Goal: Task Accomplishment & Management: Use online tool/utility

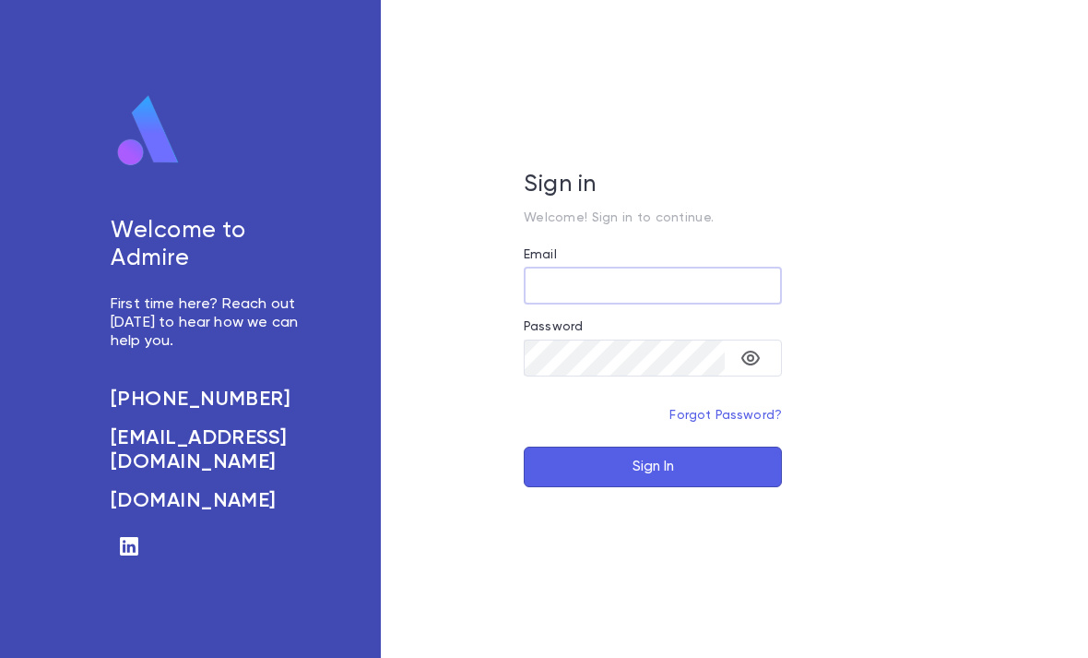
type input "**********"
click at [653, 487] on button "Sign In" at bounding box center [653, 466] width 258 height 41
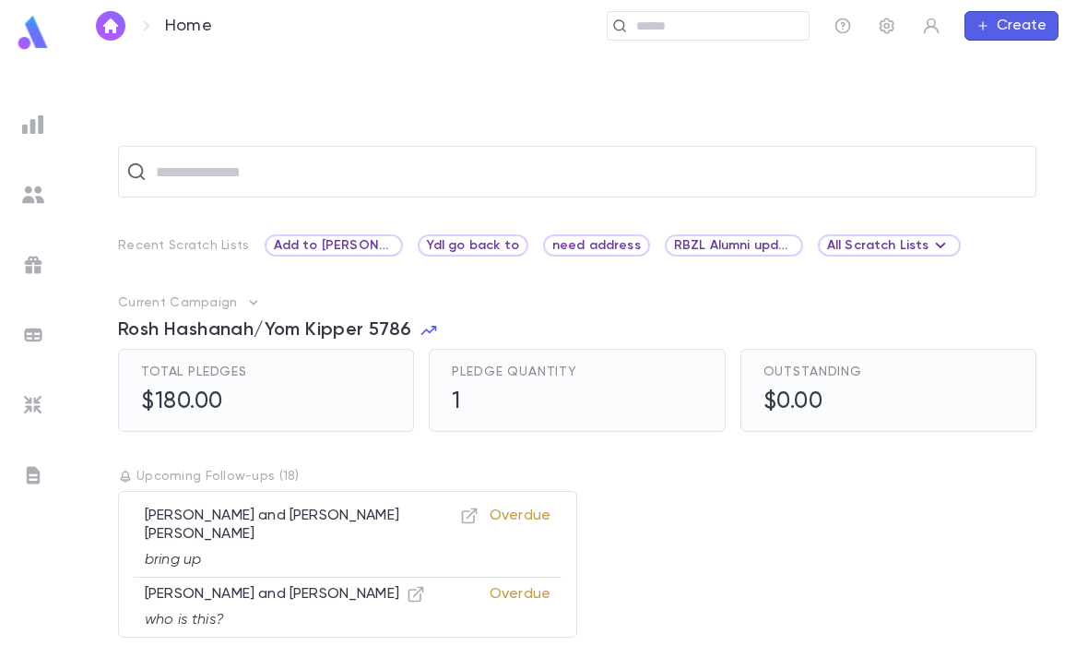
click at [707, 30] on input "text" at bounding box center [716, 27] width 171 height 18
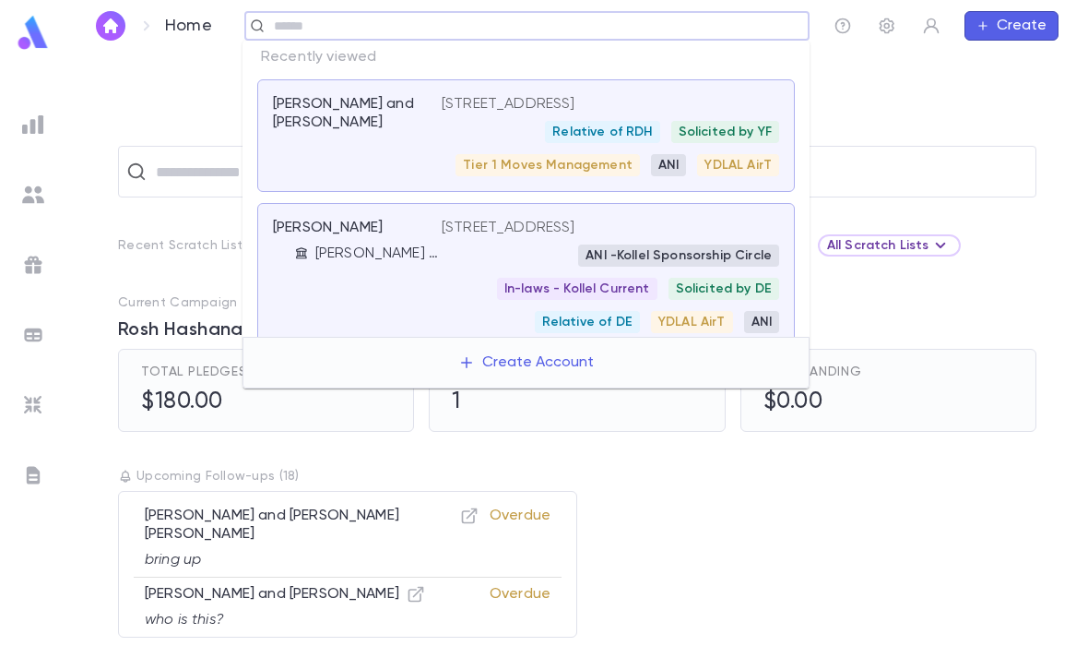
paste input "*********"
type input "*********"
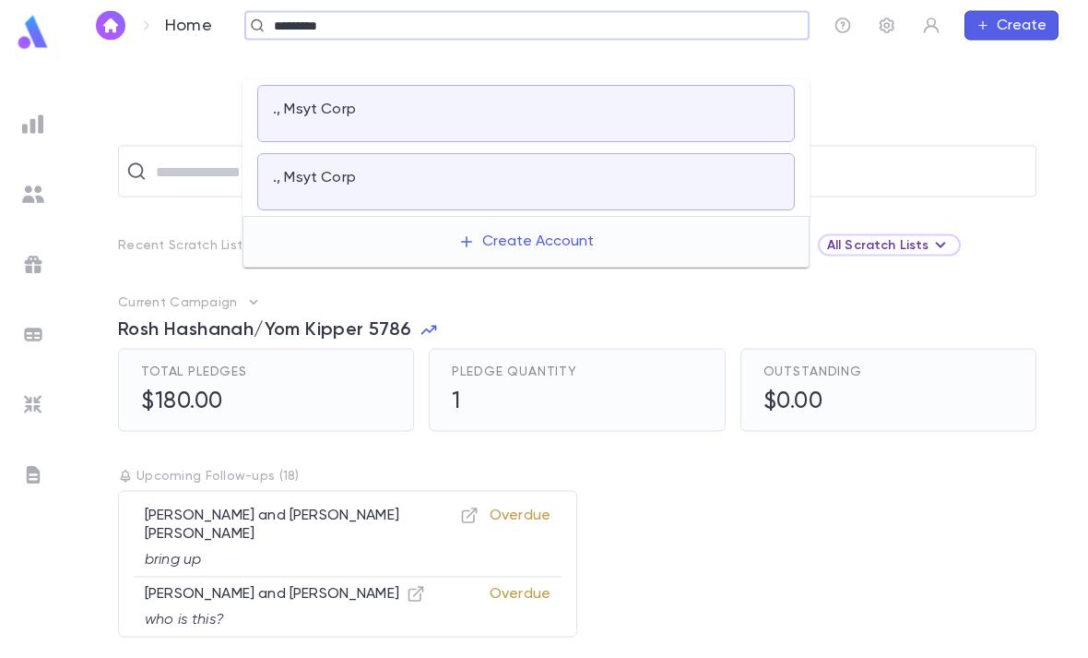
click at [665, 154] on div "., Msyt Corp" at bounding box center [526, 182] width 538 height 57
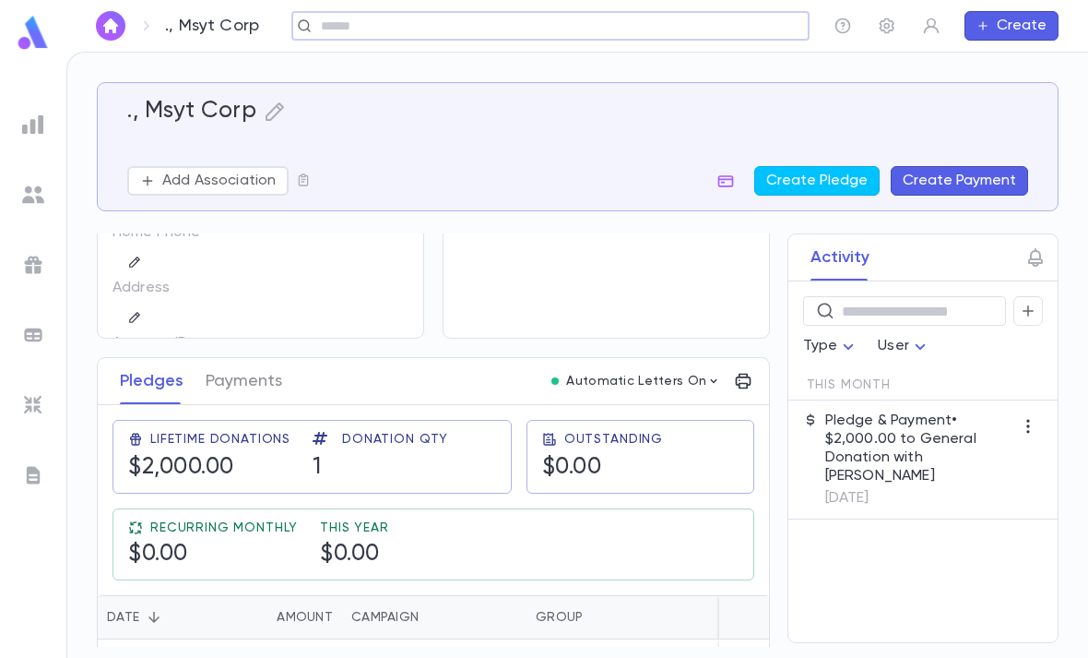
scroll to position [127, 0]
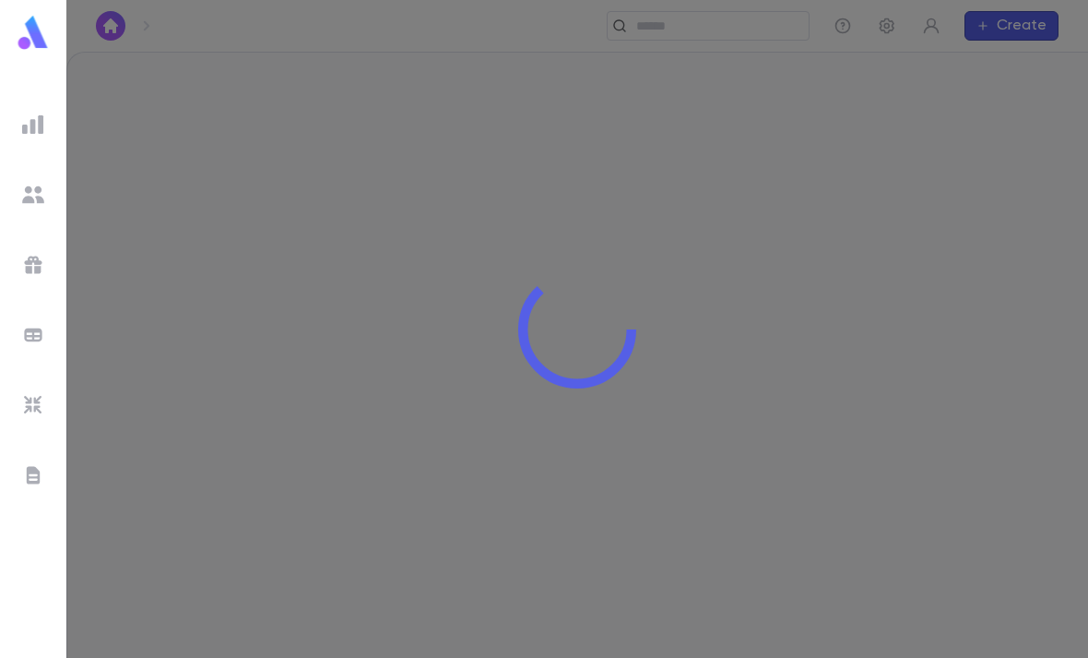
scroll to position [40, 0]
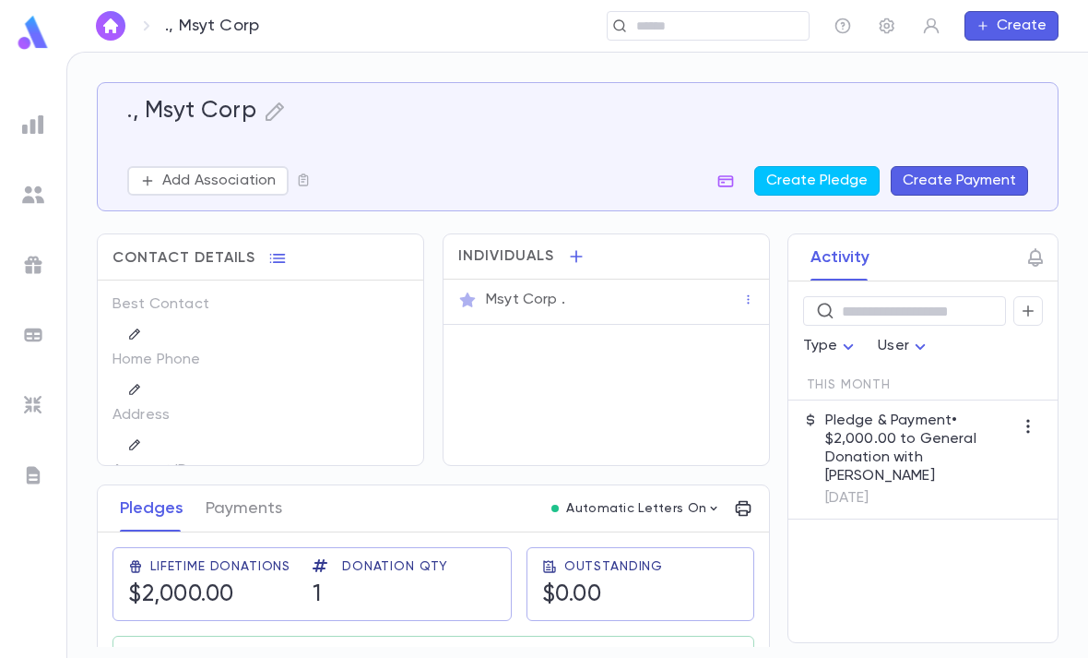
click at [727, 18] on input "text" at bounding box center [716, 27] width 171 height 18
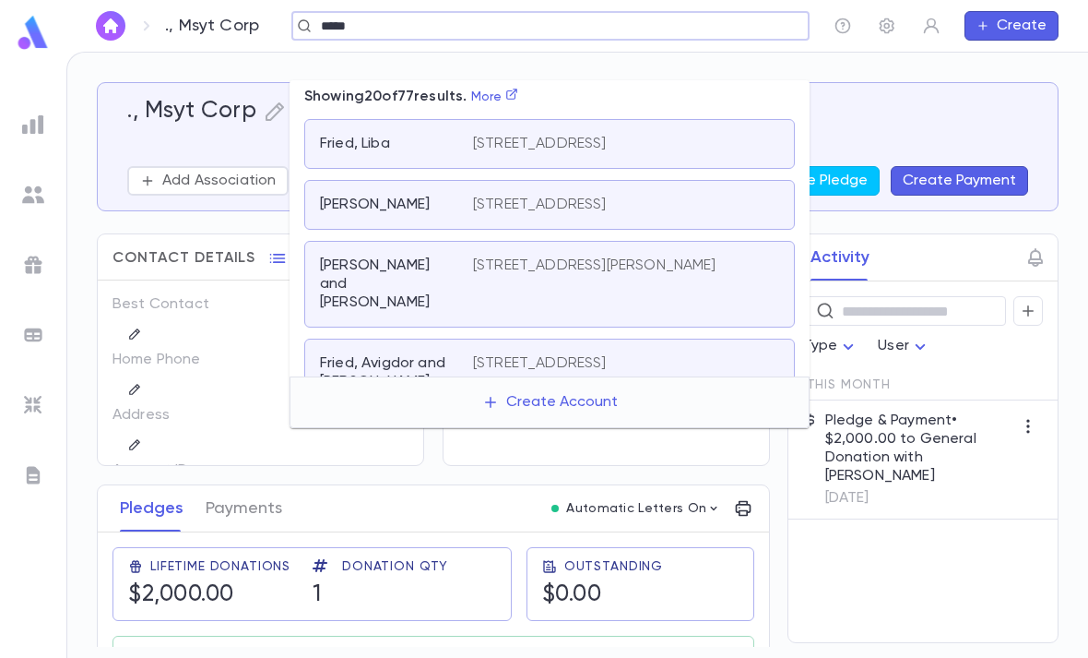
click at [493, 90] on link "More" at bounding box center [495, 96] width 48 height 13
type input "*****"
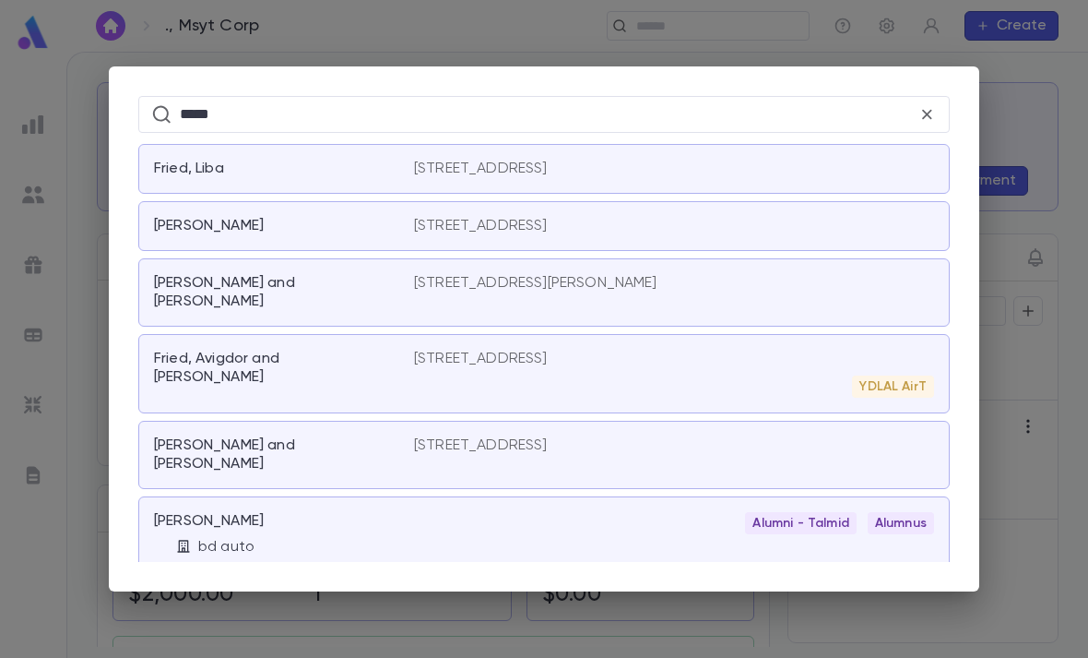
click at [776, 579] on div "[PERSON_NAME] and [PERSON_NAME] [STREET_ADDRESS][MEDICAL_DATA] D, [GEOGRAPHIC_D…" at bounding box center [544, 613] width 812 height 68
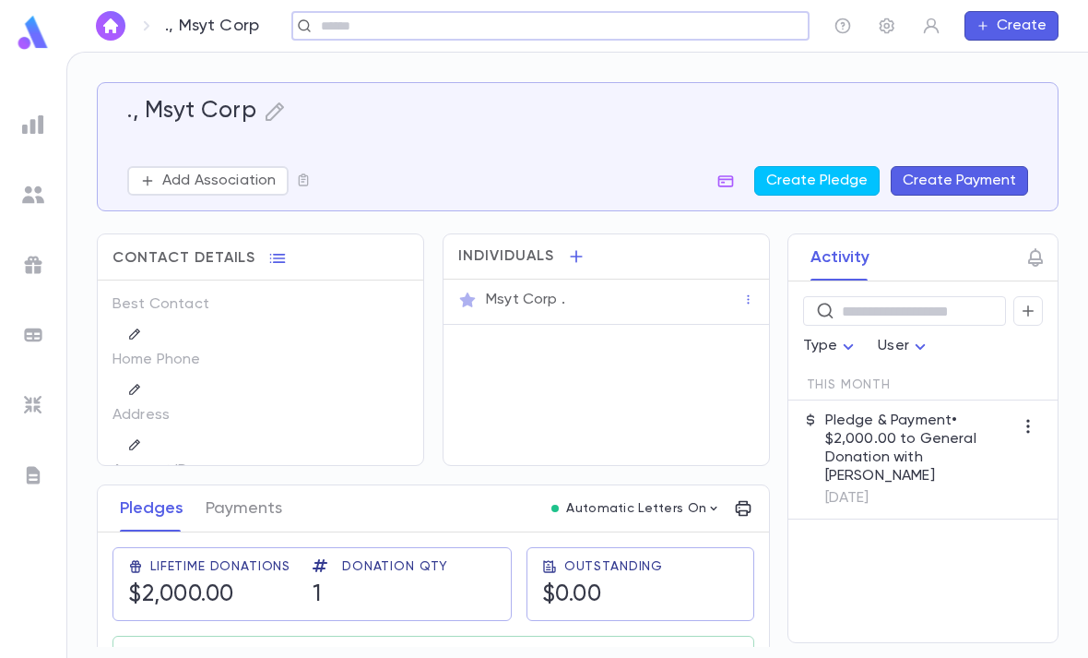
click at [505, 58] on div "., Msyt Corp Add Association Create Pledge Create Payment Contact Details Best …" at bounding box center [577, 355] width 1021 height 605
click at [692, 50] on div "., Msyt Corp ​ Create" at bounding box center [577, 26] width 1022 height 52
click at [671, 63] on div "., Msyt Corp Add Association Create Pledge Create Payment Contact Details Best …" at bounding box center [577, 355] width 1021 height 605
click at [679, 29] on input "text" at bounding box center [716, 27] width 171 height 18
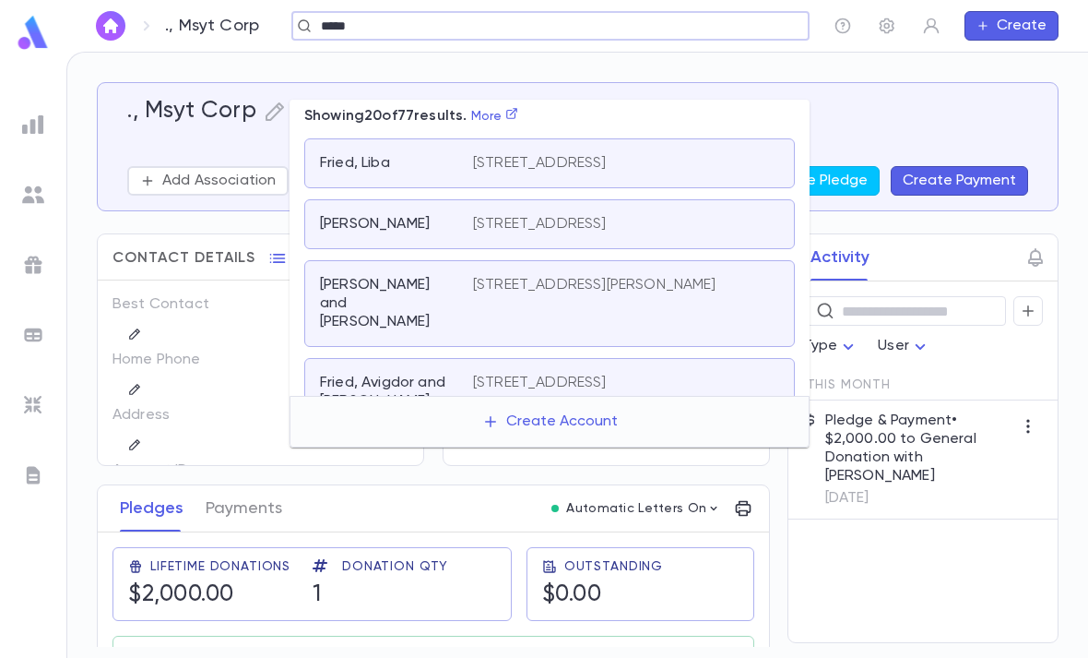
click at [512, 110] on link "More" at bounding box center [495, 116] width 48 height 13
type input "*****"
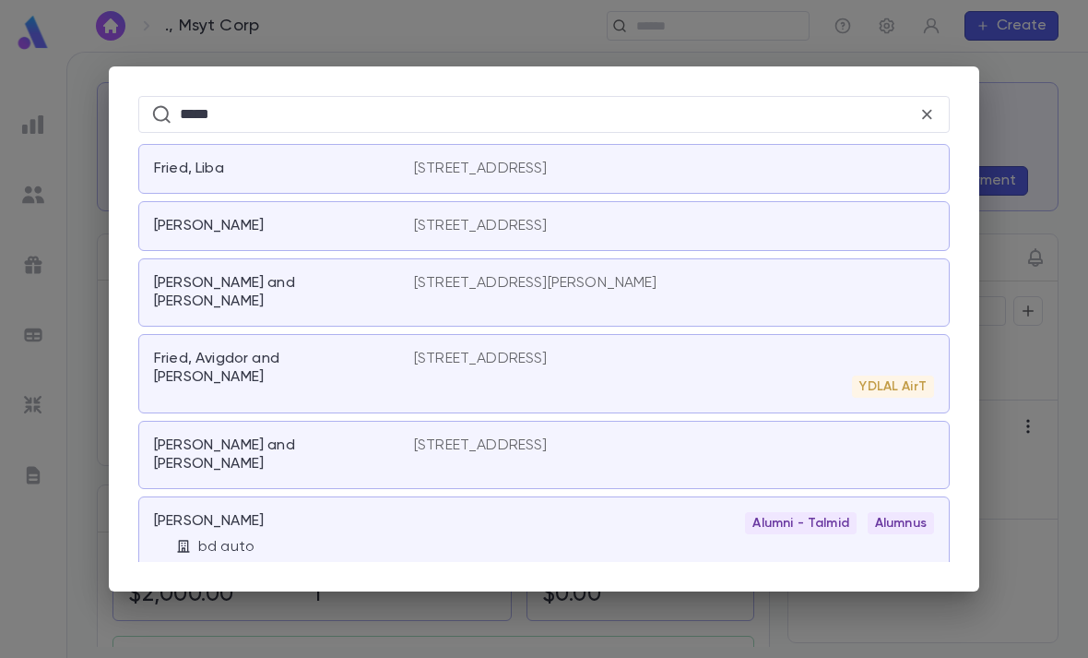
scroll to position [0, 0]
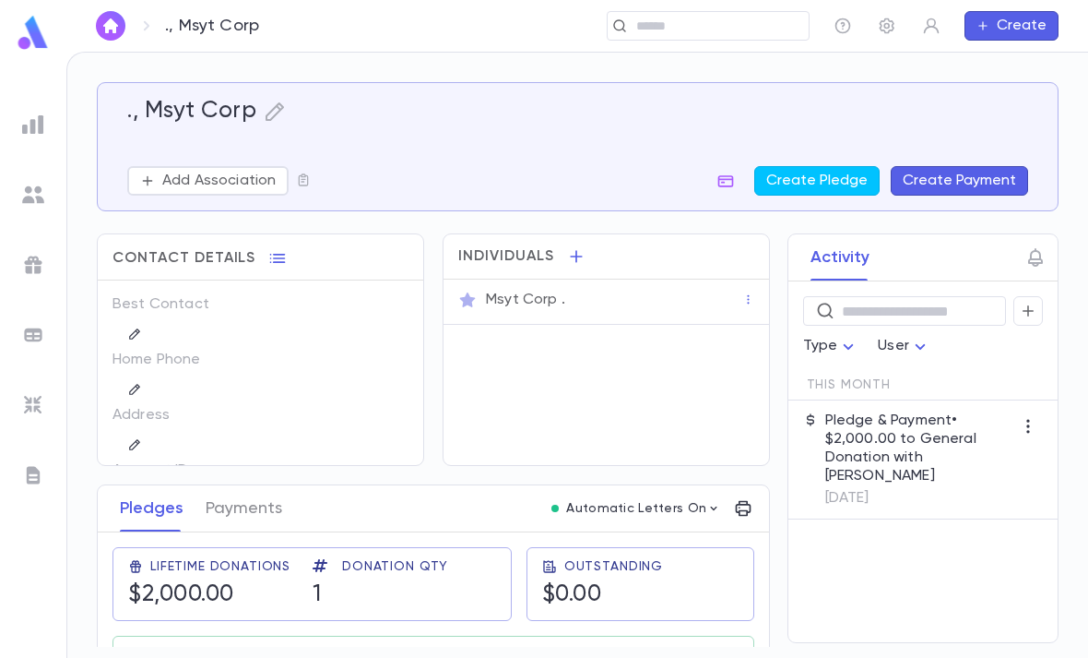
click at [9, 140] on ul at bounding box center [33, 379] width 66 height 557
click at [36, 125] on img at bounding box center [33, 124] width 22 height 22
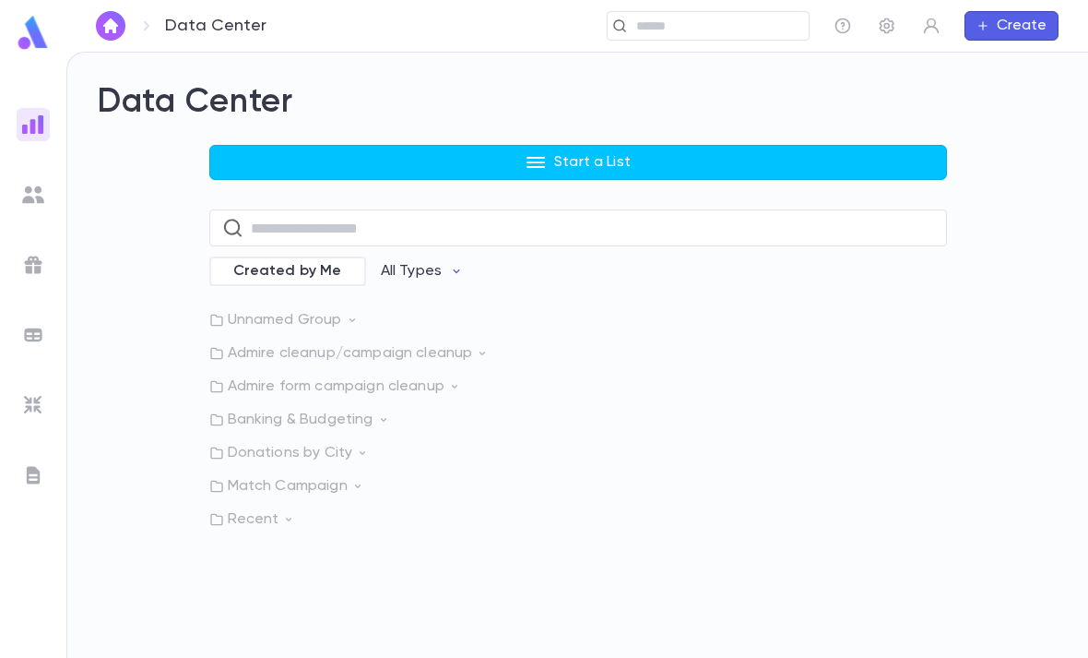
click at [724, 21] on input "text" at bounding box center [716, 27] width 171 height 18
click at [732, 18] on input "text" at bounding box center [716, 27] width 171 height 18
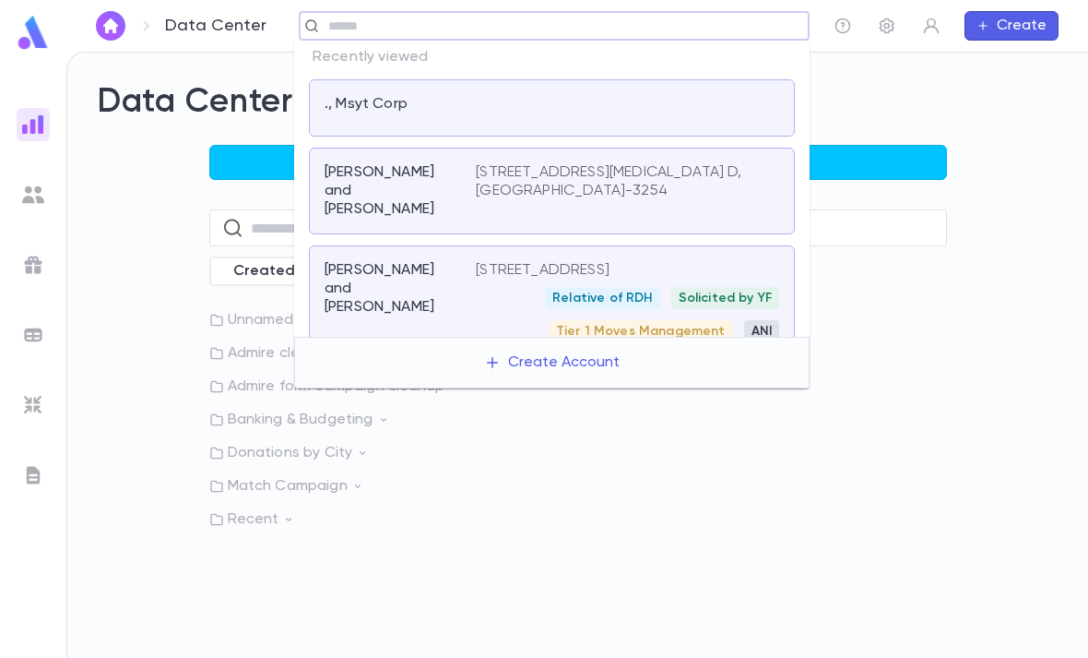
click at [35, 43] on img at bounding box center [33, 33] width 37 height 36
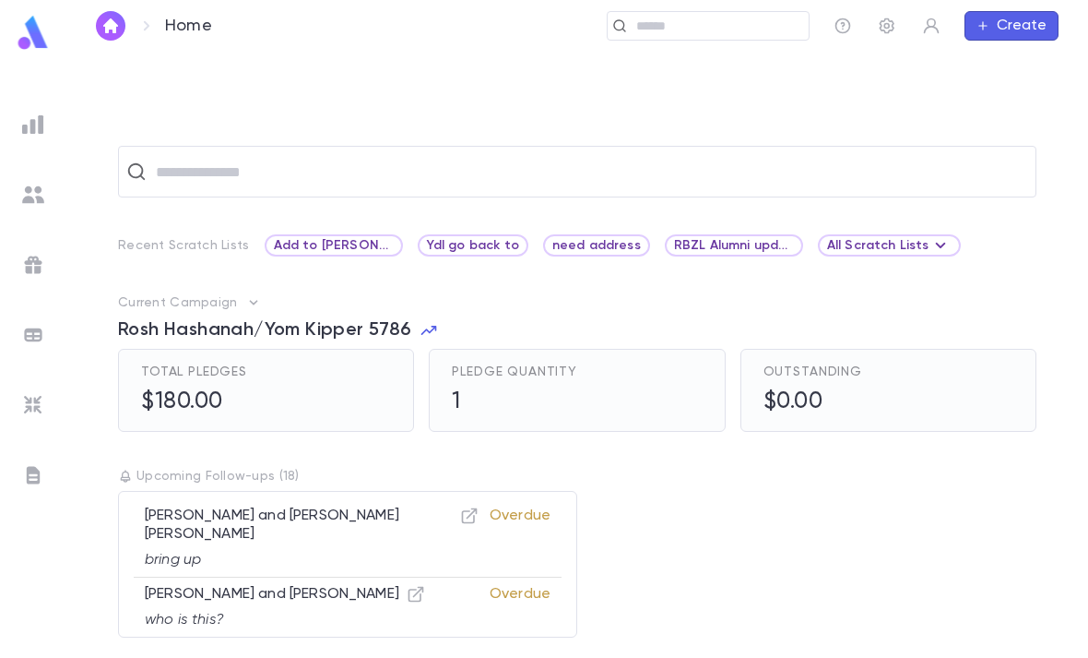
click at [28, 118] on img at bounding box center [33, 124] width 22 height 22
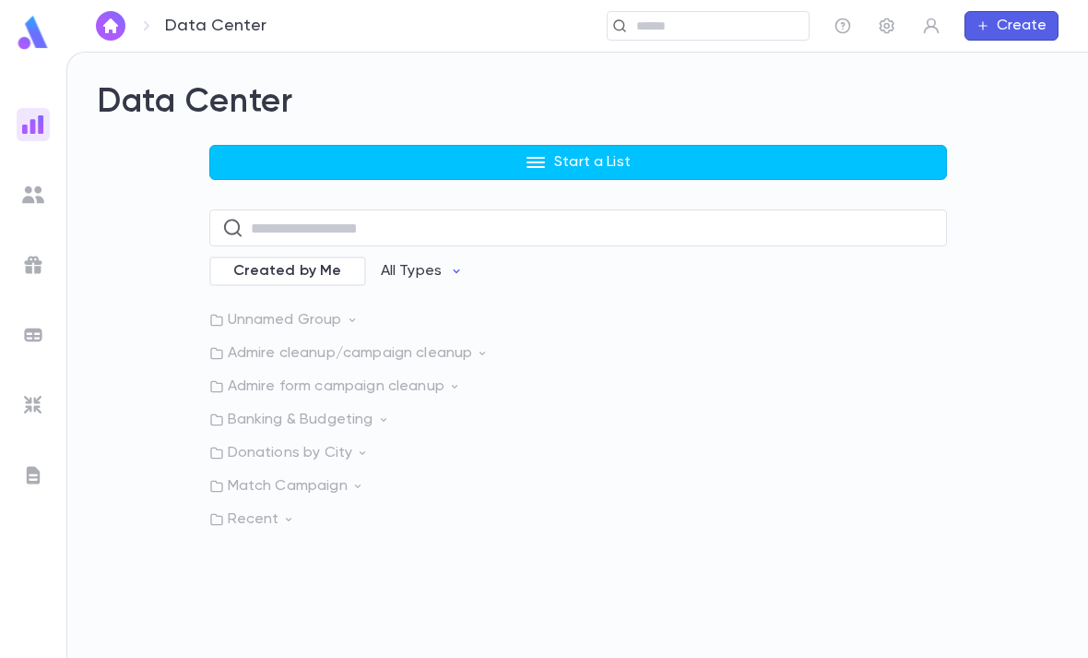
click at [283, 526] on p "Recent" at bounding box center [578, 519] width 738 height 18
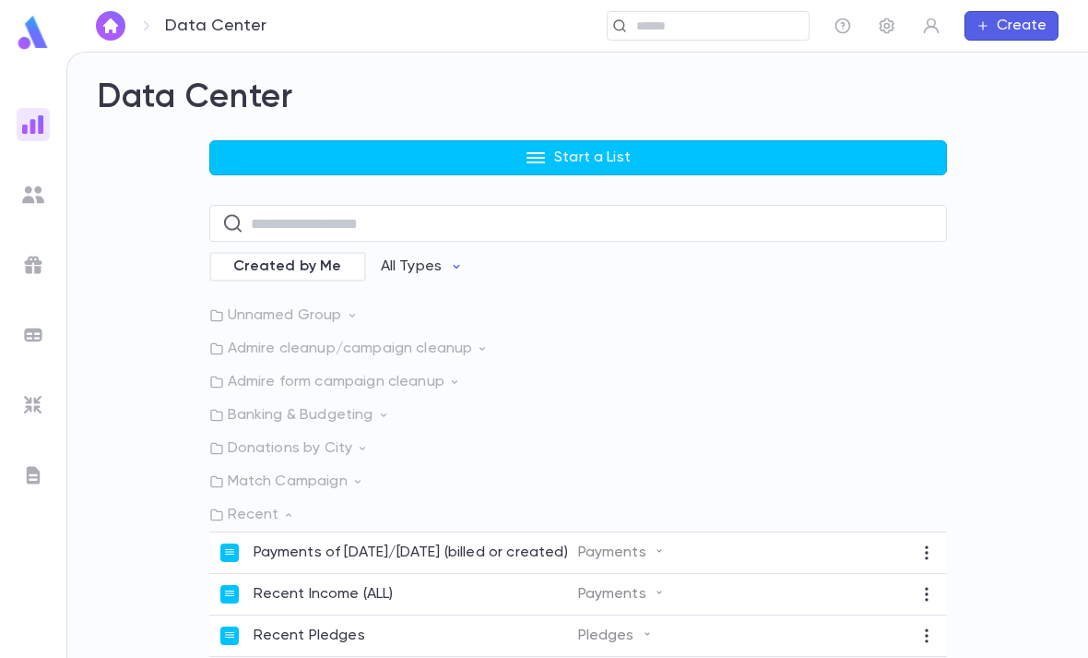
scroll to position [59, 0]
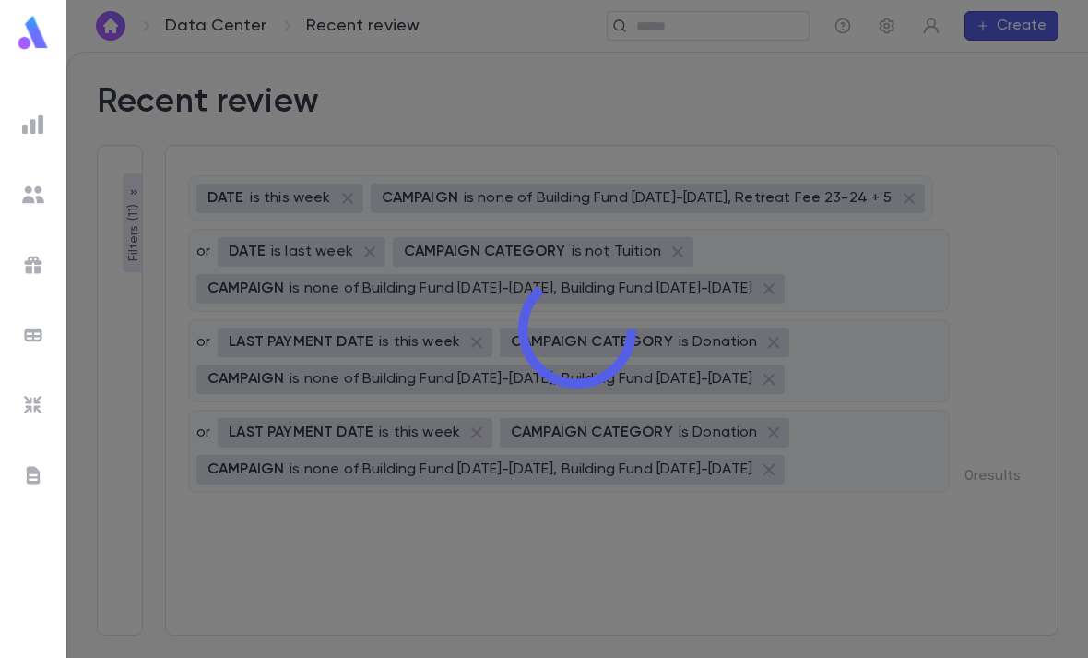
type input "*******"
type input "********"
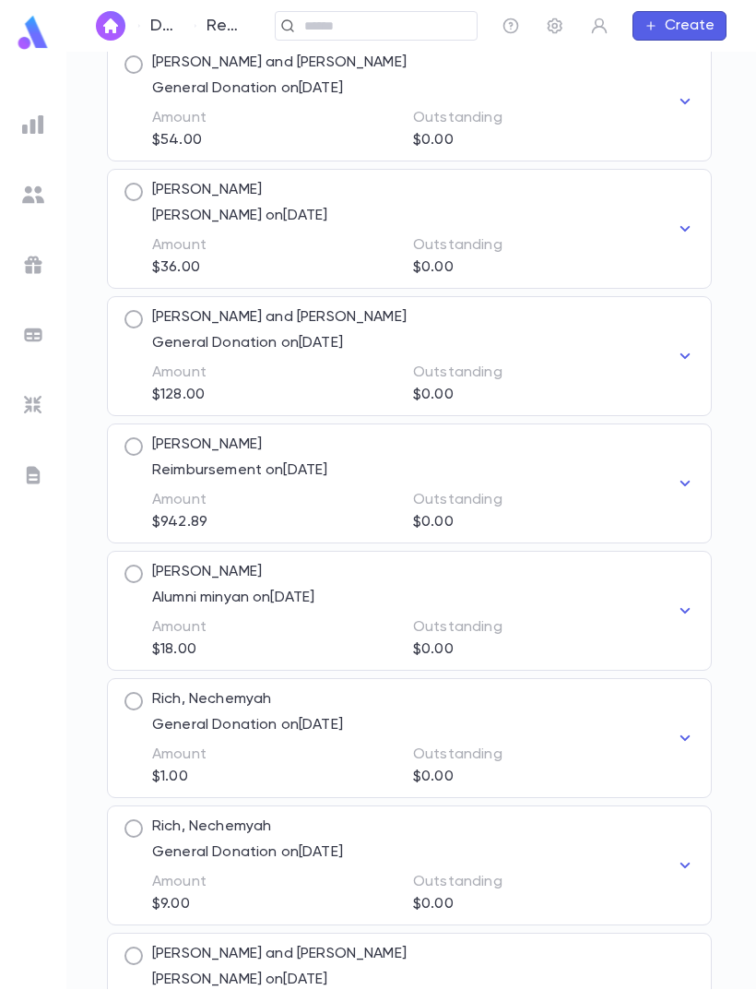
scroll to position [1666, 0]
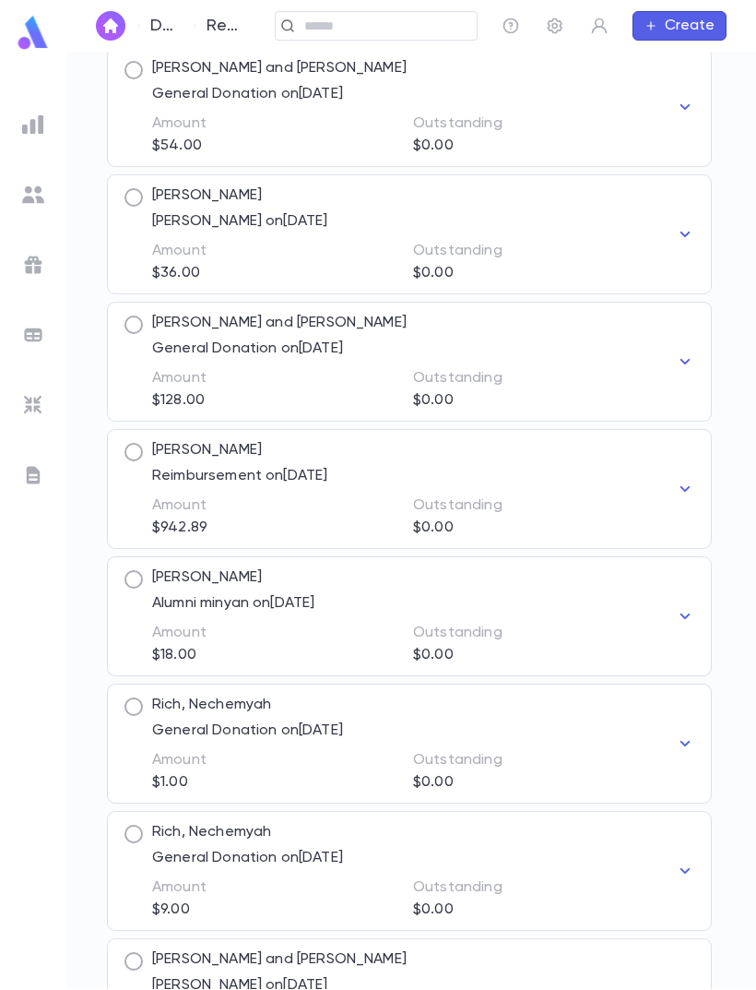
click at [396, 22] on div "Data Center Recent review ​ Create" at bounding box center [411, 26] width 690 height 52
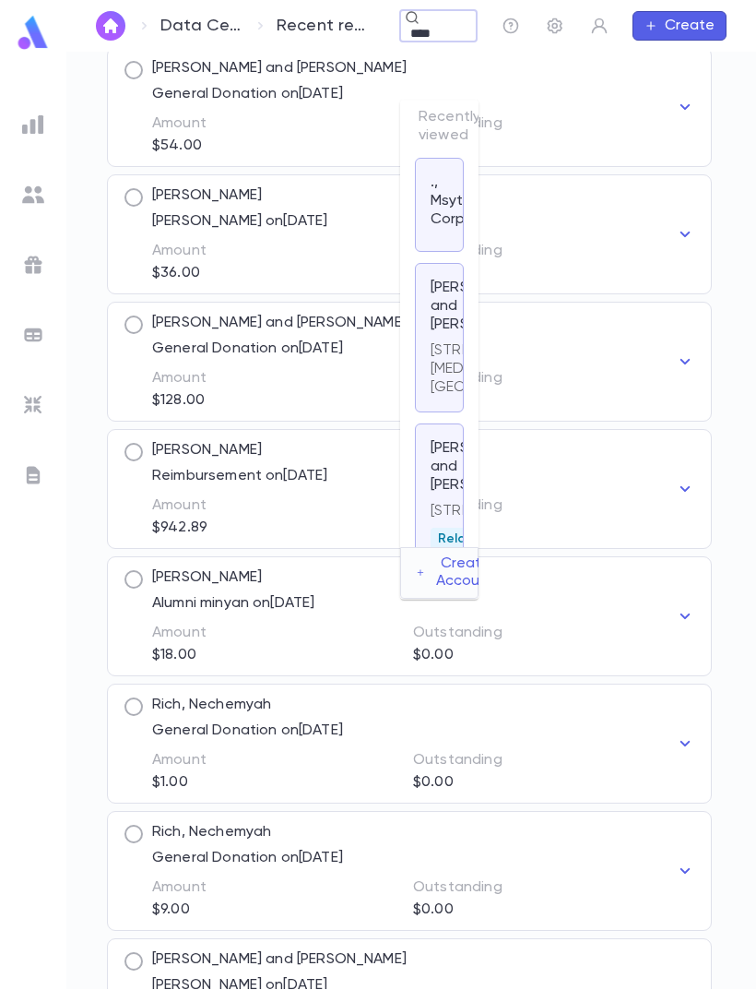
type input "*****"
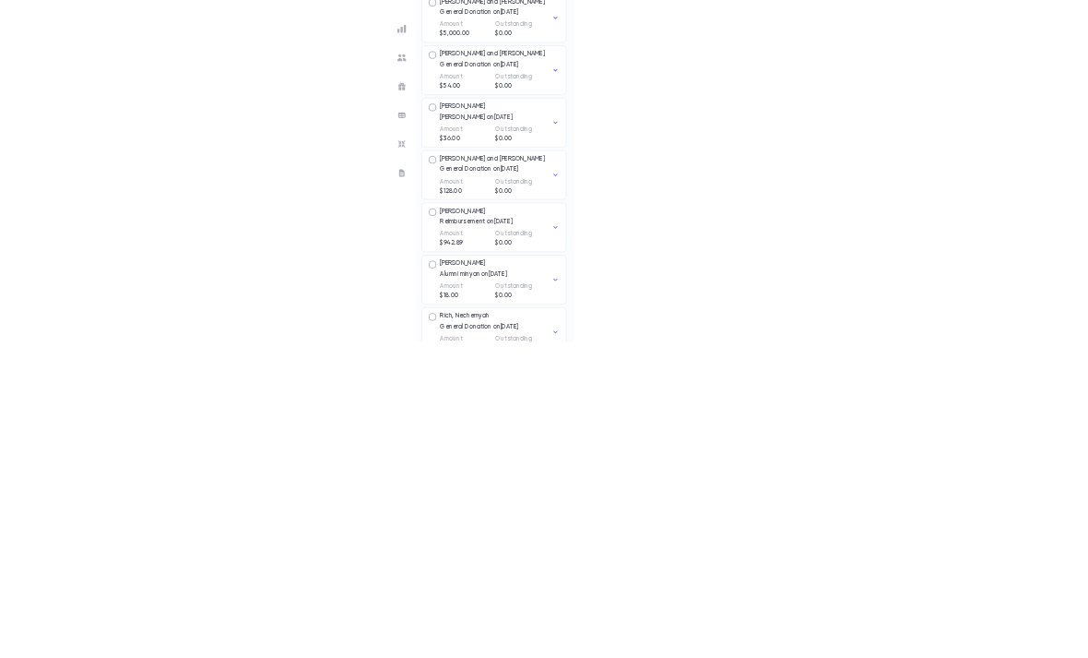
scroll to position [58, 0]
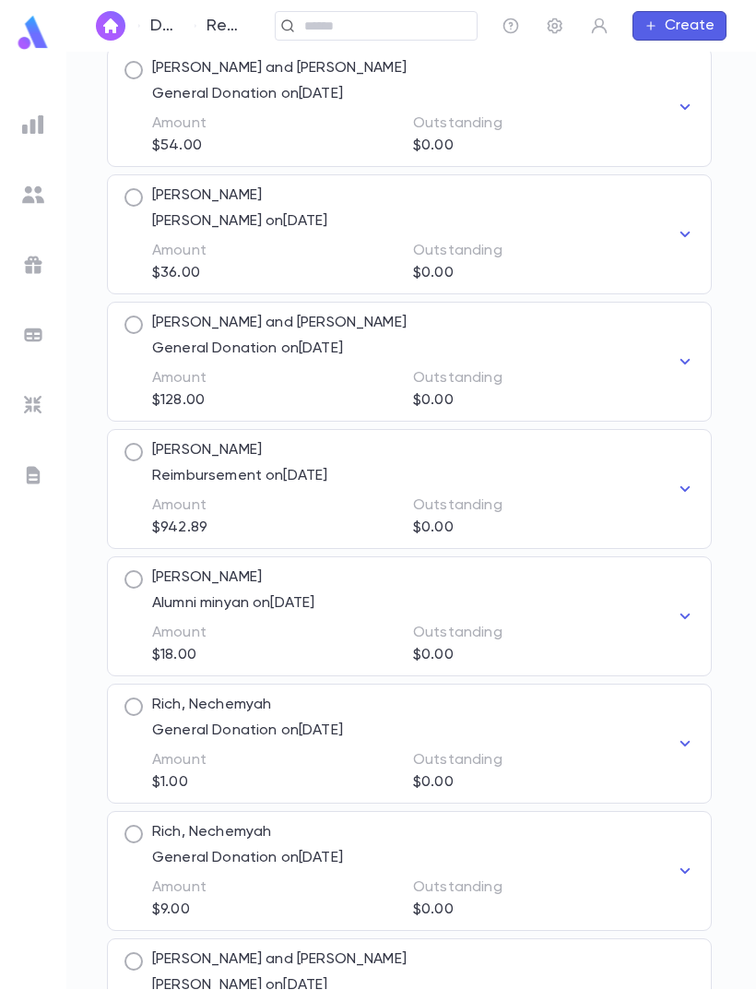
click at [353, 25] on div "Data Center Recent review ​ Create" at bounding box center [411, 26] width 690 height 52
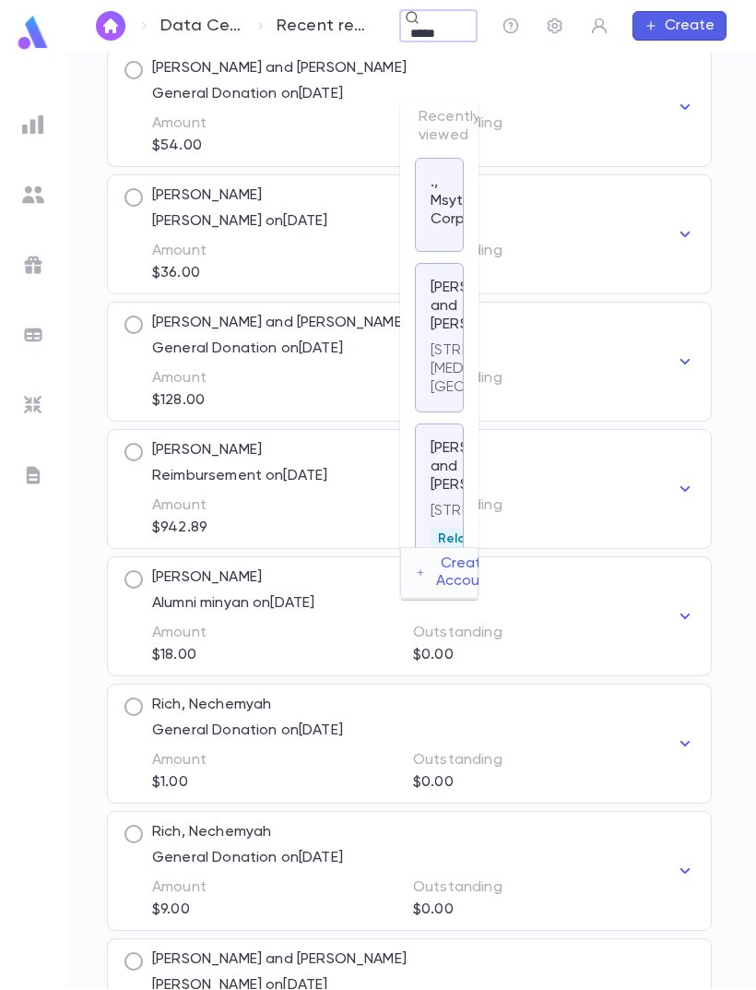
type input "******"
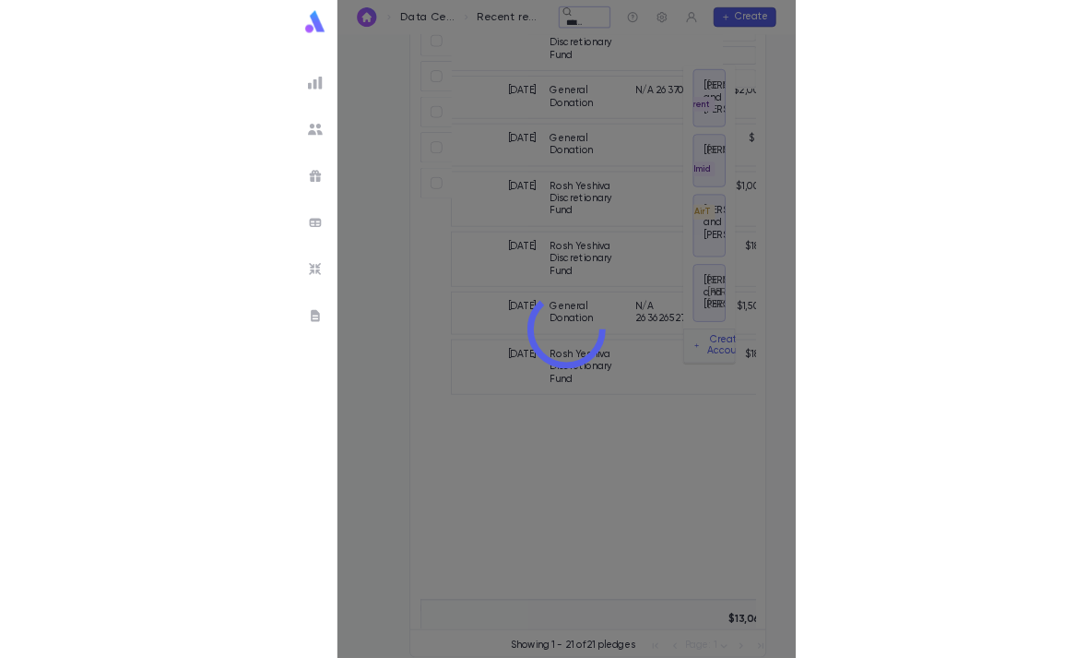
scroll to position [0, 0]
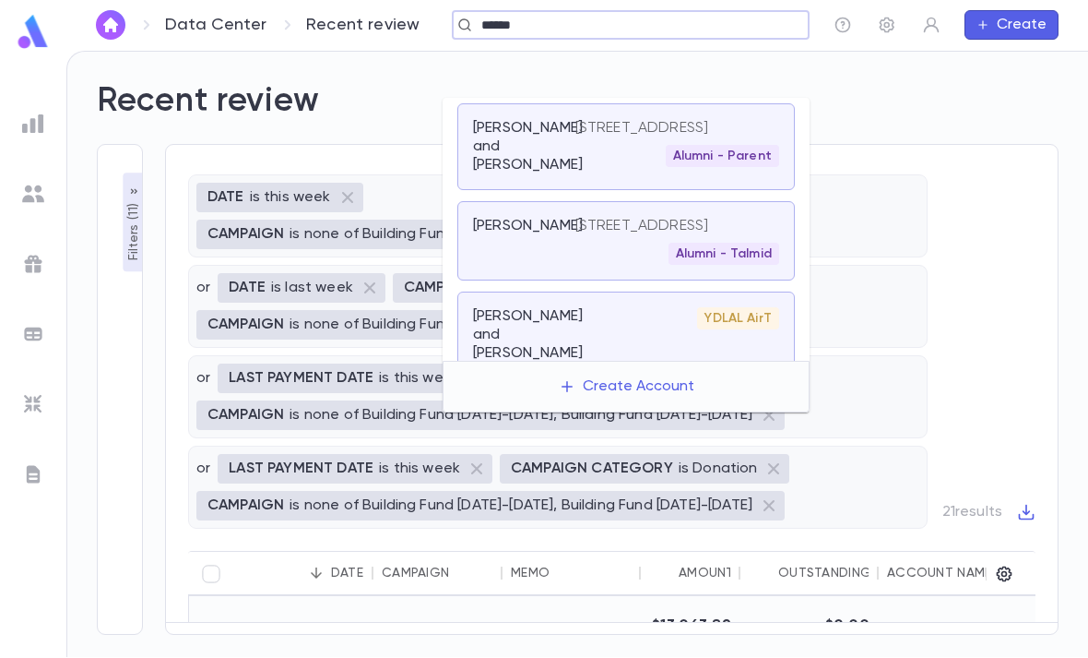
click at [650, 218] on p "[STREET_ADDRESS]" at bounding box center [643, 227] width 134 height 18
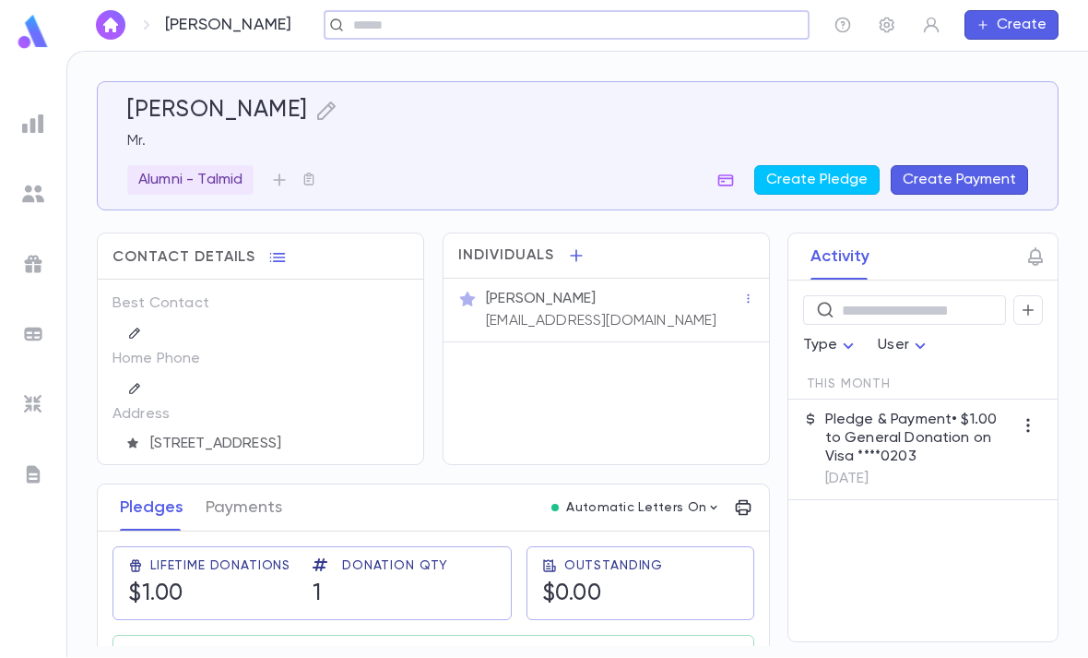
scroll to position [59, 0]
click at [957, 470] on p "[DATE]" at bounding box center [919, 479] width 188 height 18
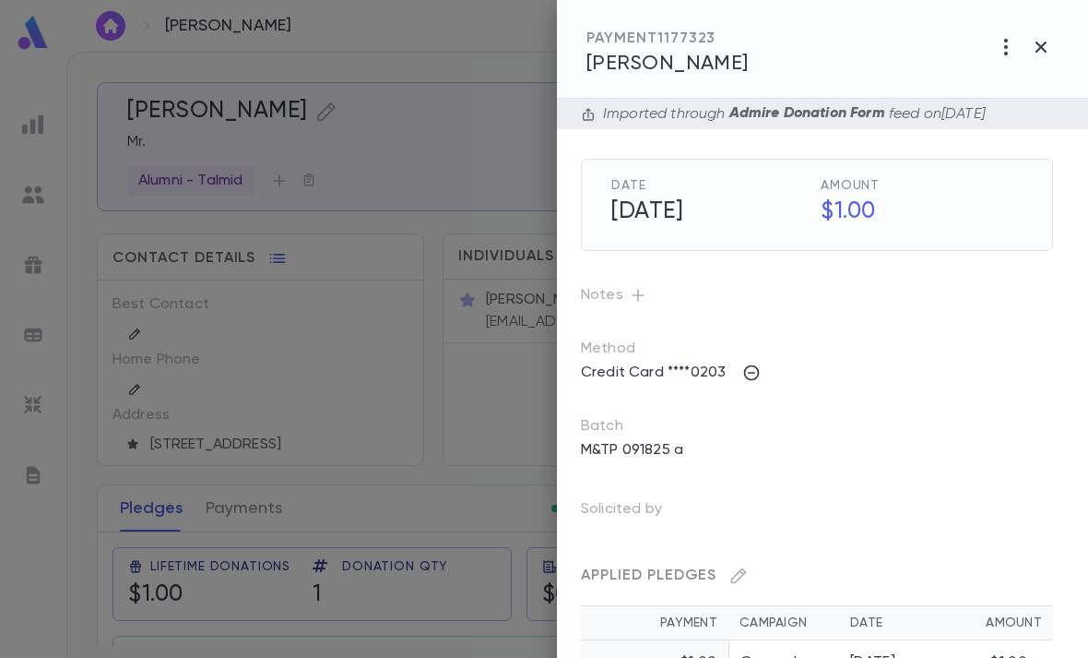
scroll to position [0, 6]
click at [963, 212] on h5 "$1.00" at bounding box center [916, 212] width 213 height 39
click at [971, 247] on icon "button" at bounding box center [971, 252] width 17 height 18
click at [758, 207] on h5 "[DATE]" at bounding box center [706, 212] width 213 height 39
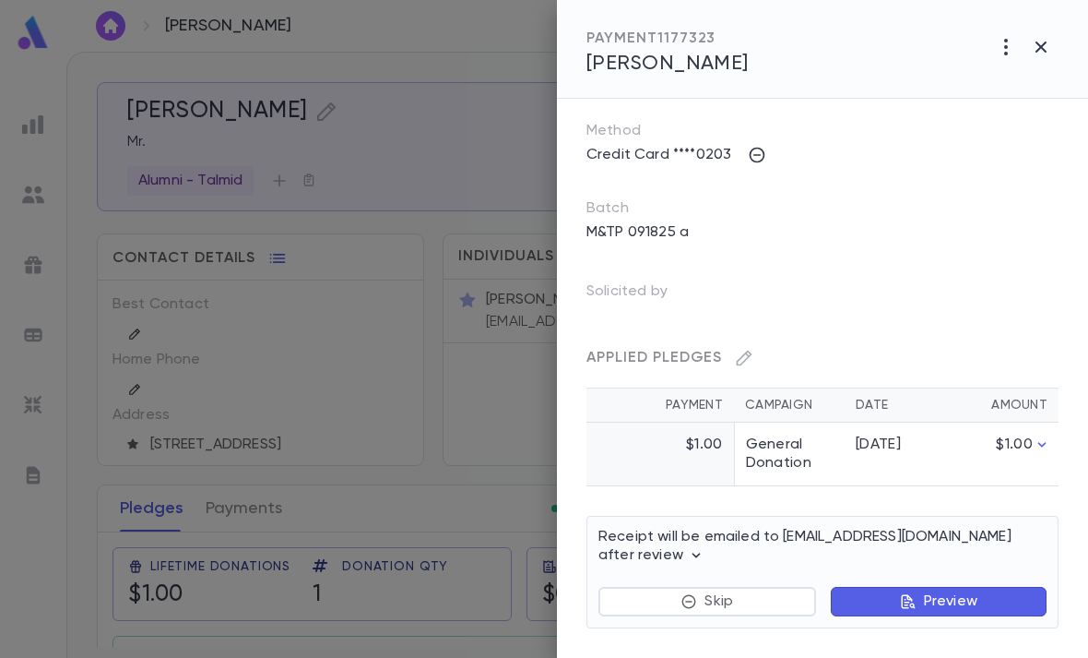
scroll to position [218, 0]
click at [849, 468] on td "[DATE]" at bounding box center [891, 454] width 92 height 64
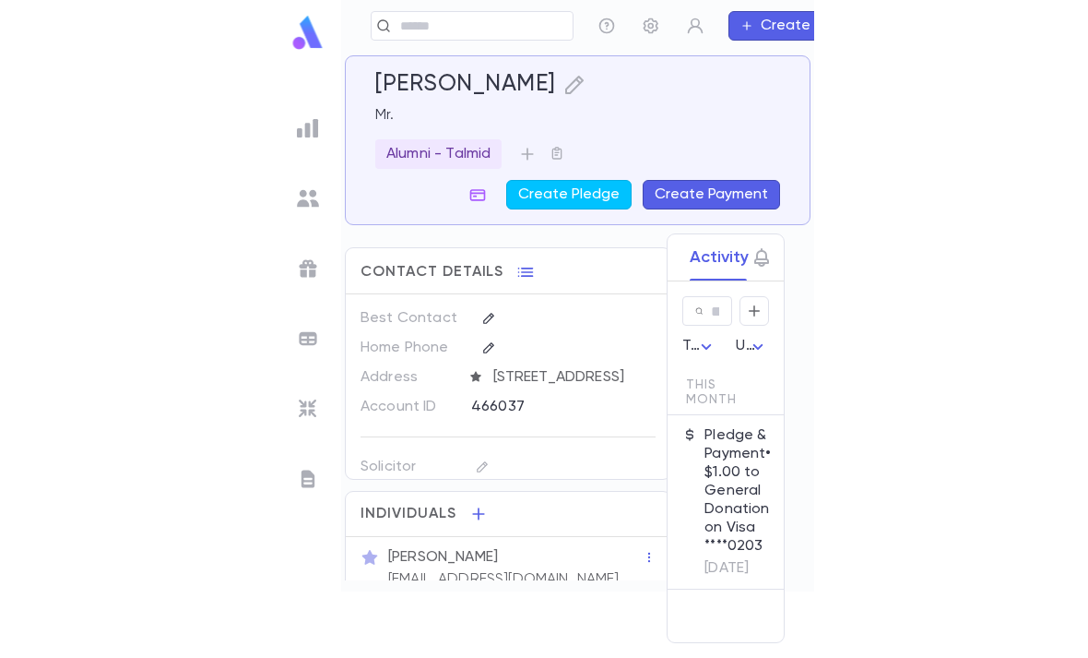
scroll to position [59, 0]
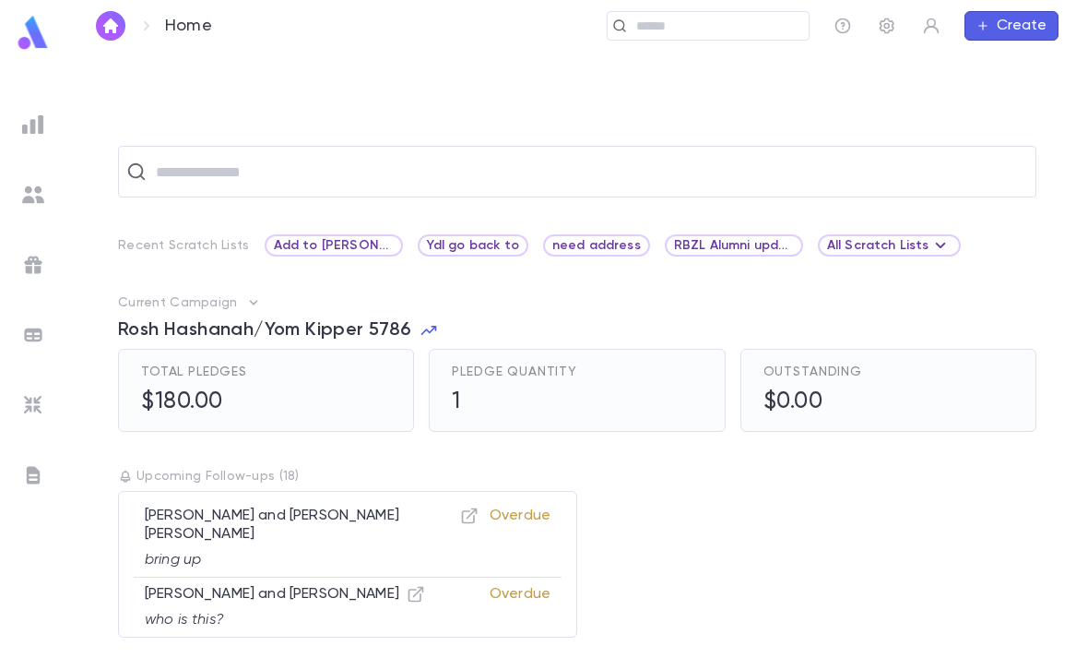
click at [37, 37] on img at bounding box center [33, 33] width 37 height 36
click at [36, 125] on img at bounding box center [33, 124] width 22 height 22
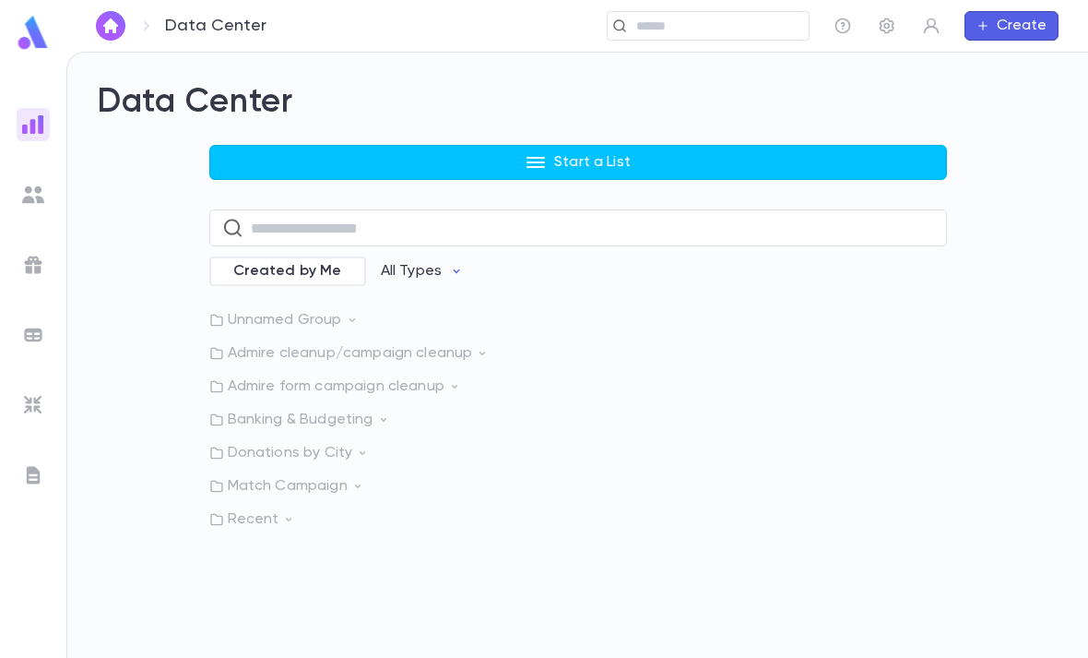
click at [620, 178] on button "Start a List" at bounding box center [578, 162] width 738 height 35
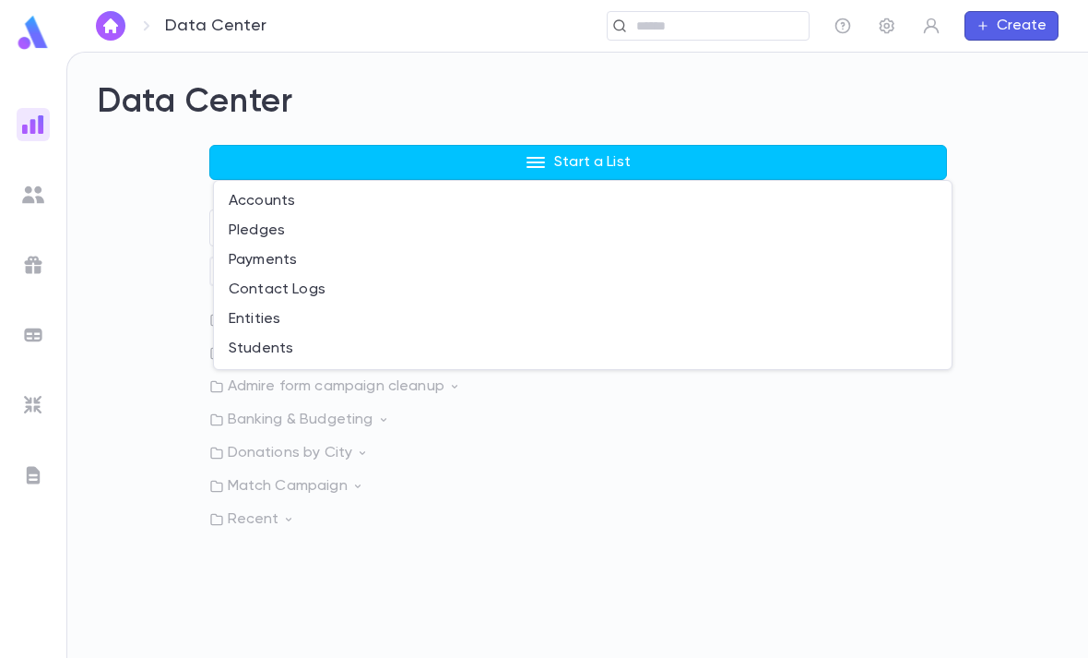
click at [377, 199] on li "Accounts" at bounding box center [583, 201] width 738 height 30
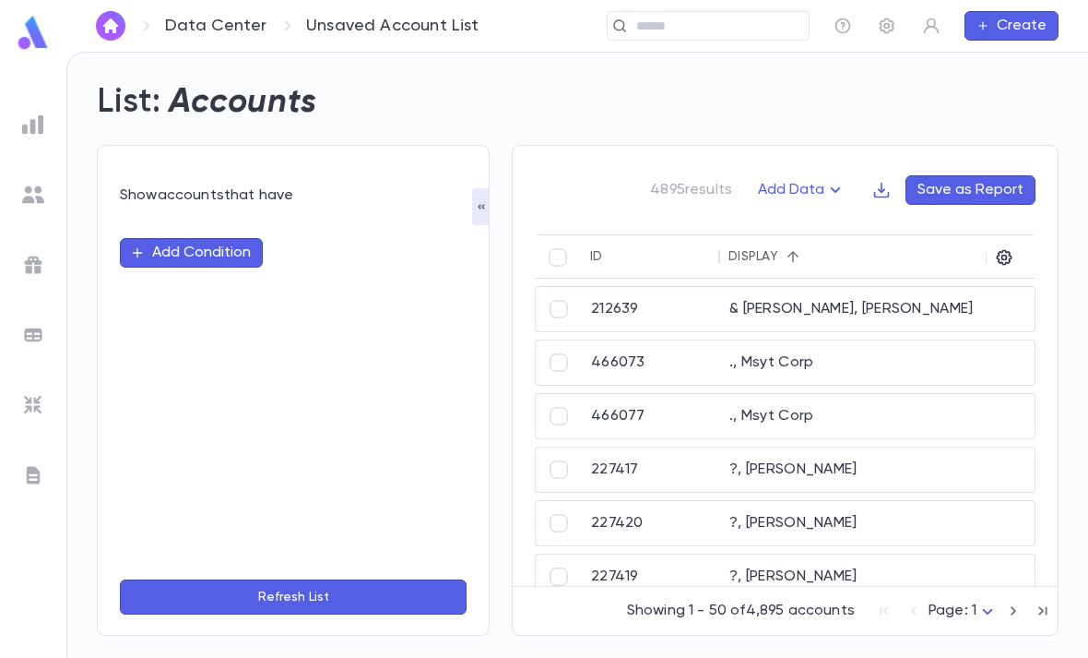
click at [243, 259] on button "Add Condition" at bounding box center [191, 253] width 143 height 30
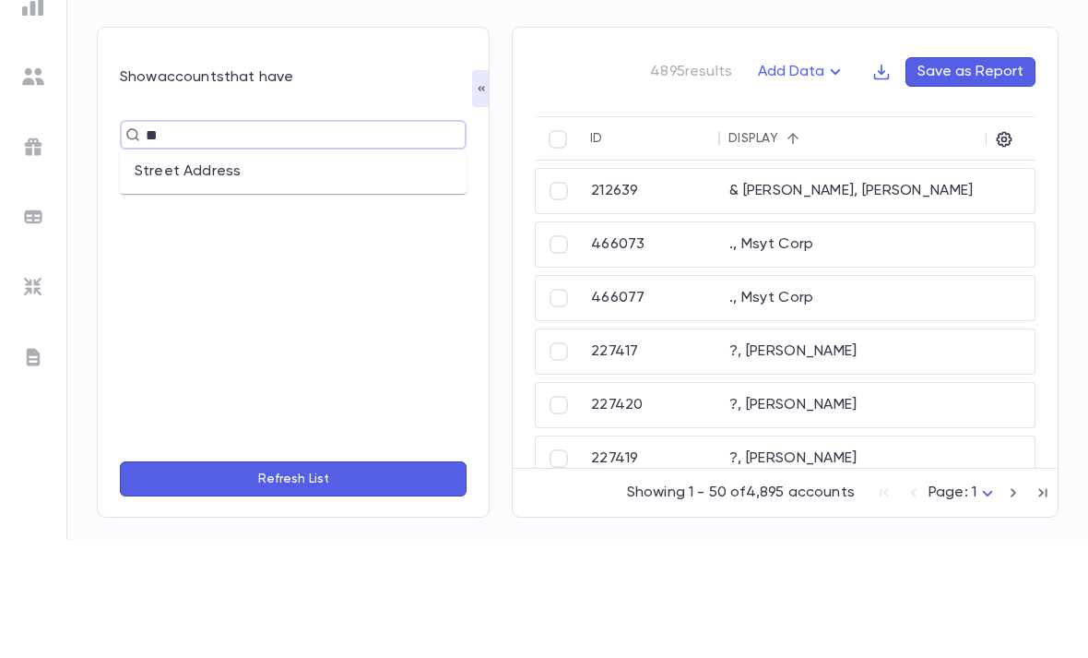
type input "*"
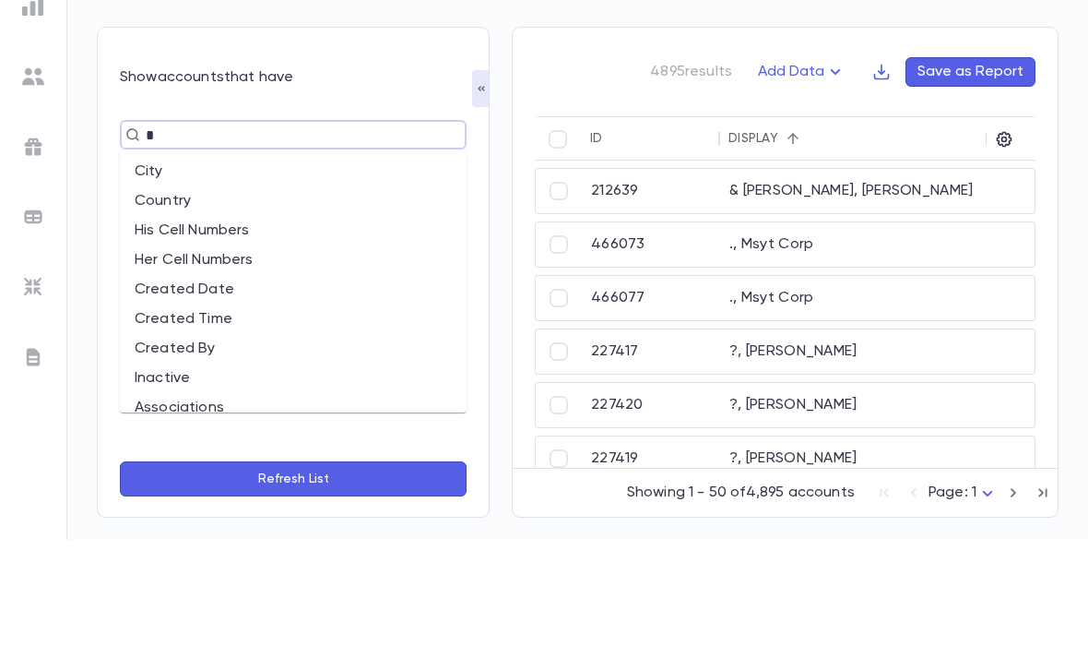
type input "**"
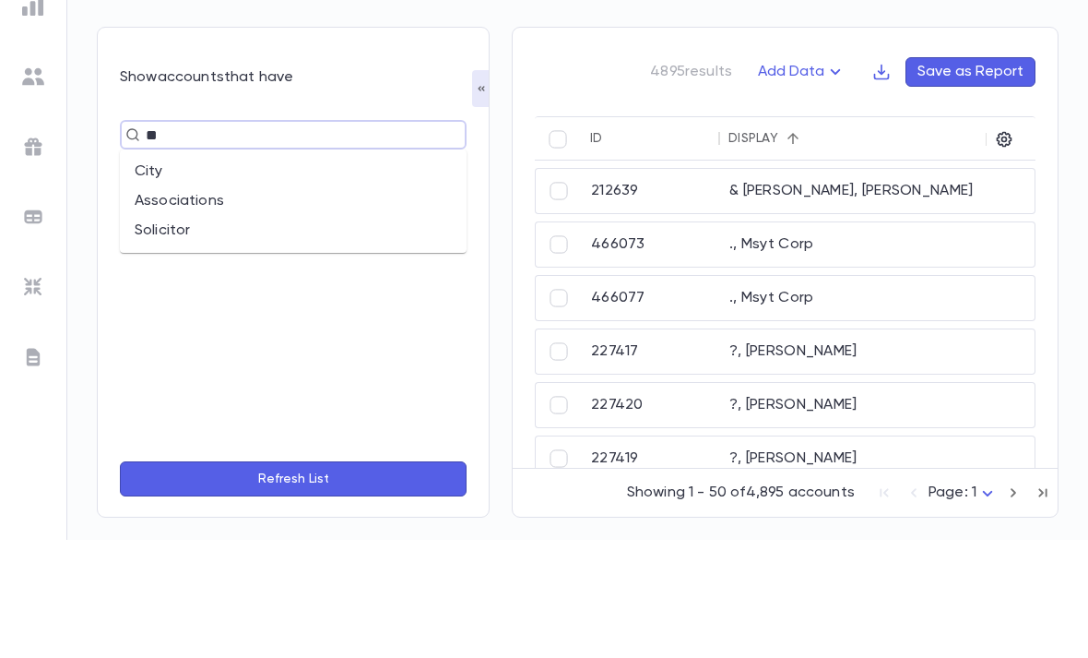
click at [233, 275] on li "City" at bounding box center [293, 290] width 347 height 30
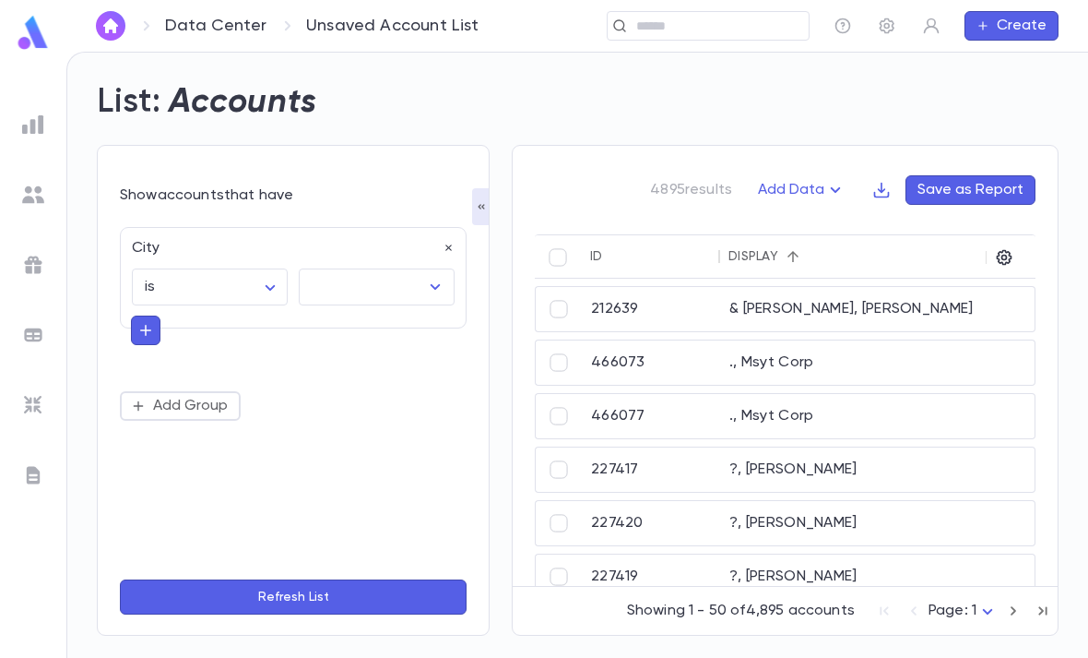
click at [405, 274] on div at bounding box center [422, 287] width 48 height 26
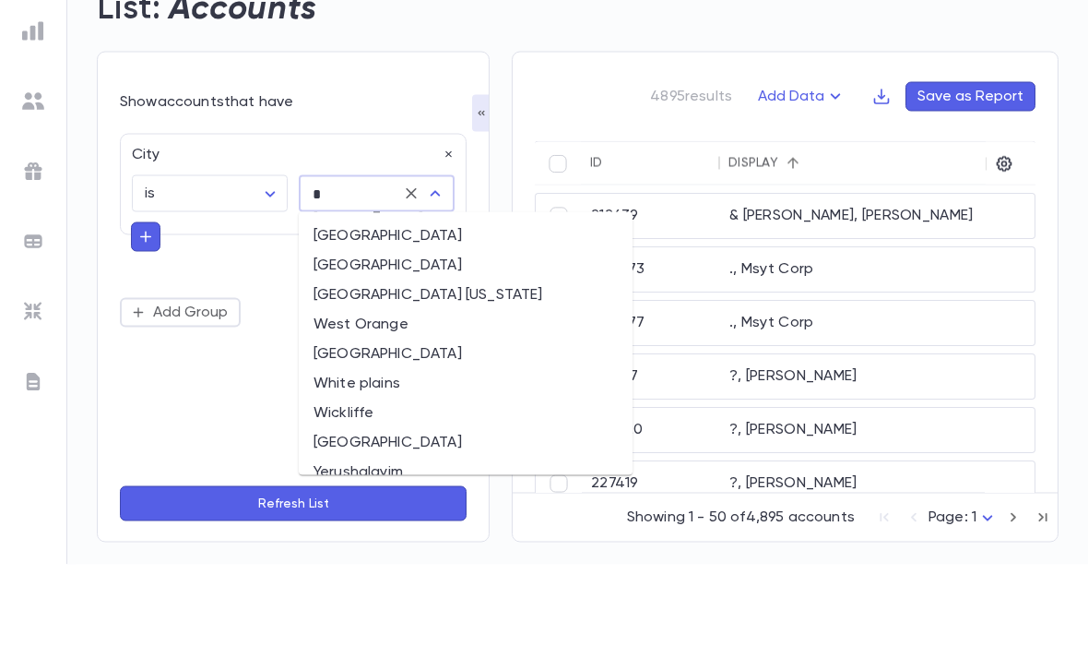
scroll to position [0, 0]
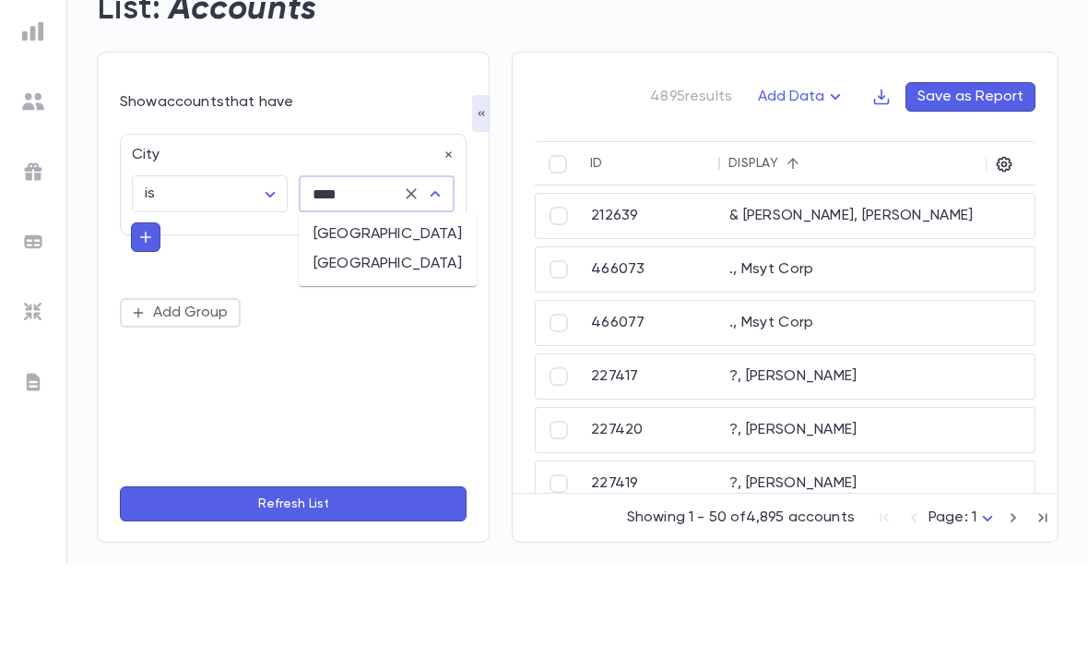
click at [396, 313] on li "Staten Island" at bounding box center [388, 328] width 178 height 30
type input "**********"
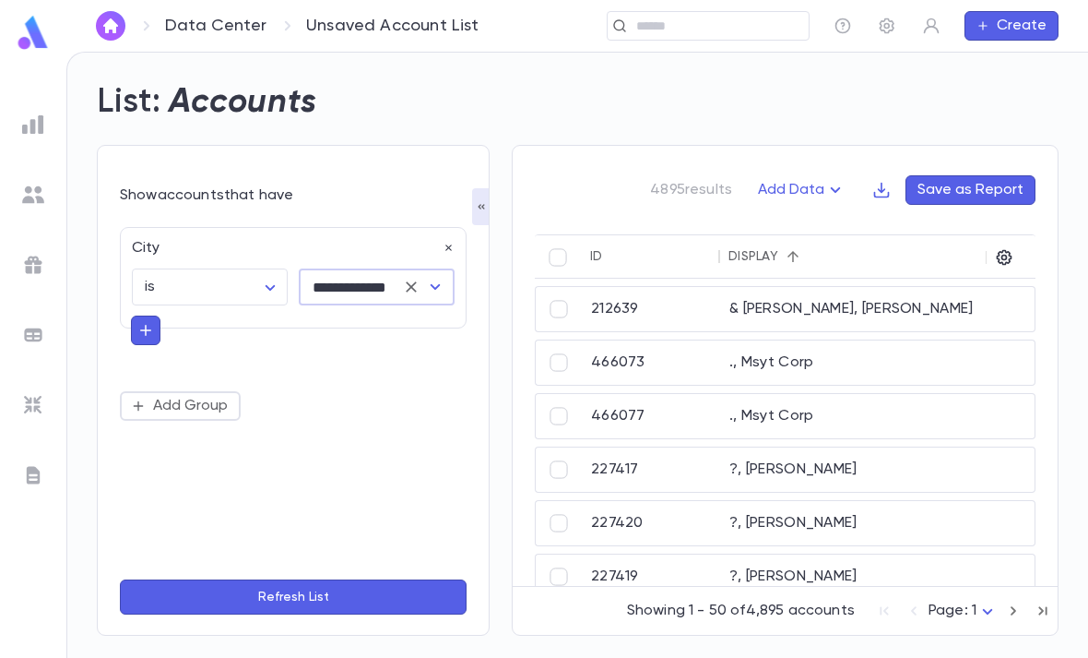
click at [426, 586] on button "Refresh List" at bounding box center [293, 596] width 347 height 35
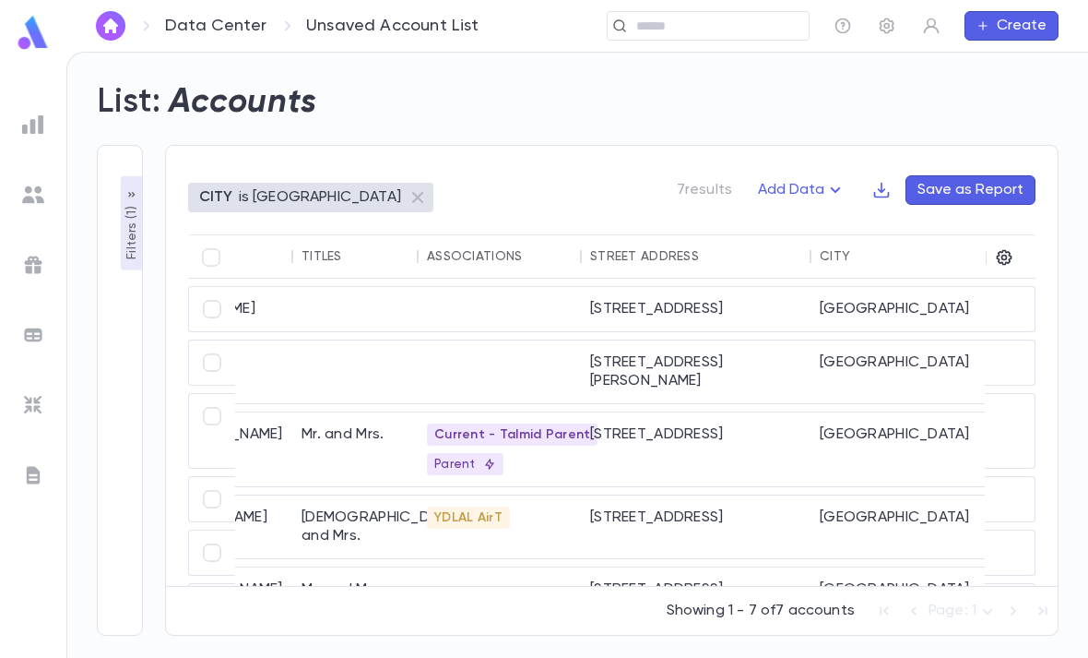
scroll to position [0, 361]
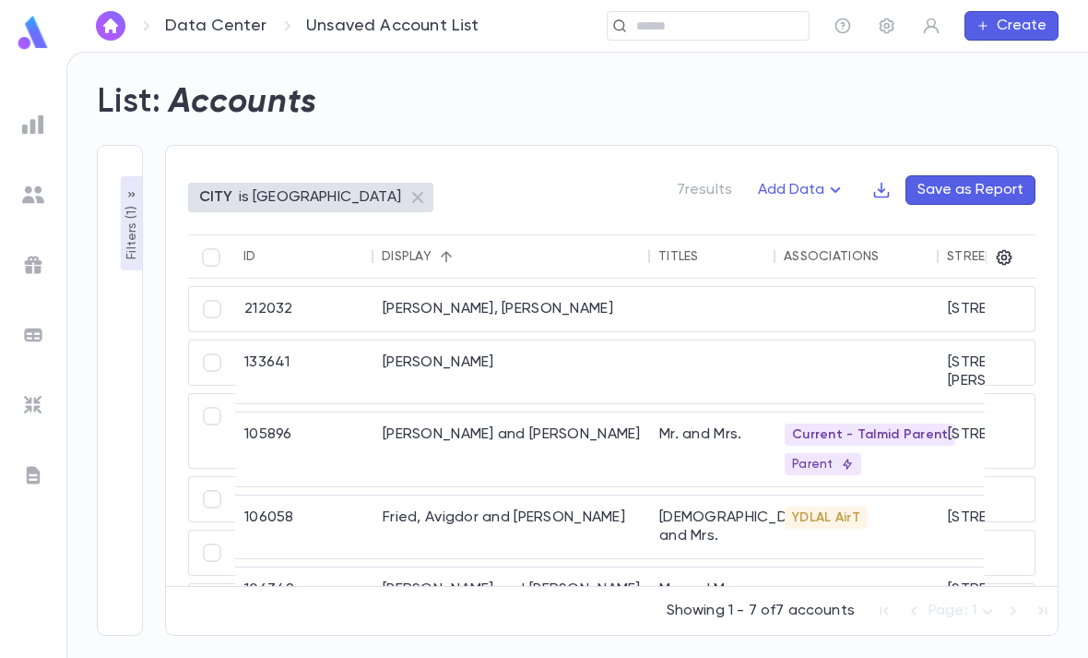
type input "**********"
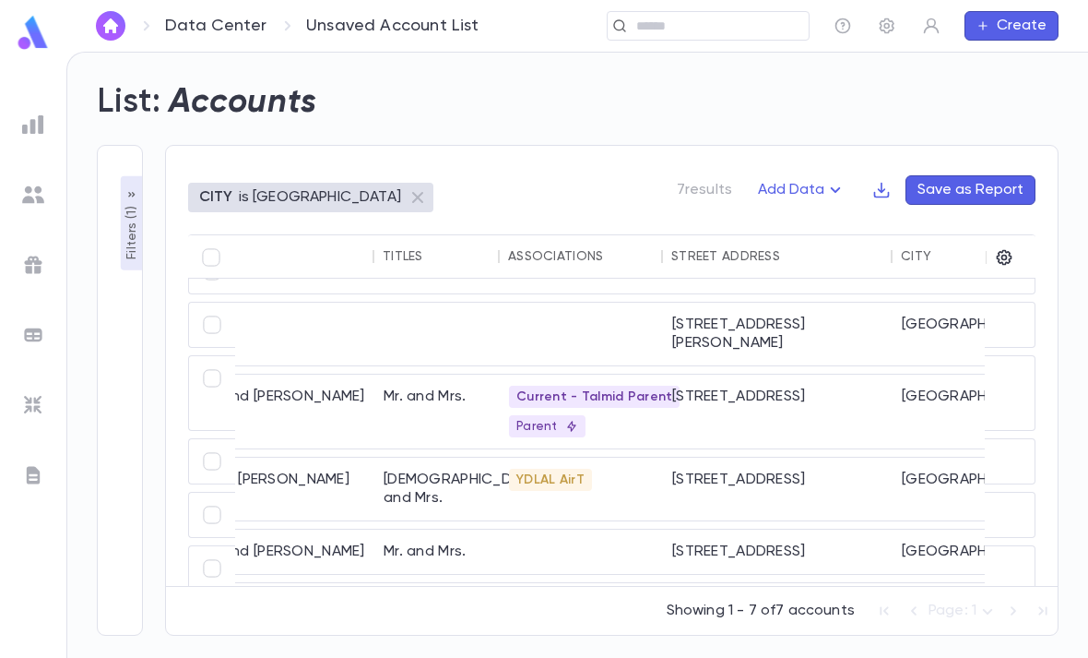
scroll to position [38, 276]
click at [818, 374] on div "96 Holden Blvd" at bounding box center [778, 411] width 230 height 74
